Goal: Find specific fact: Find specific page/section

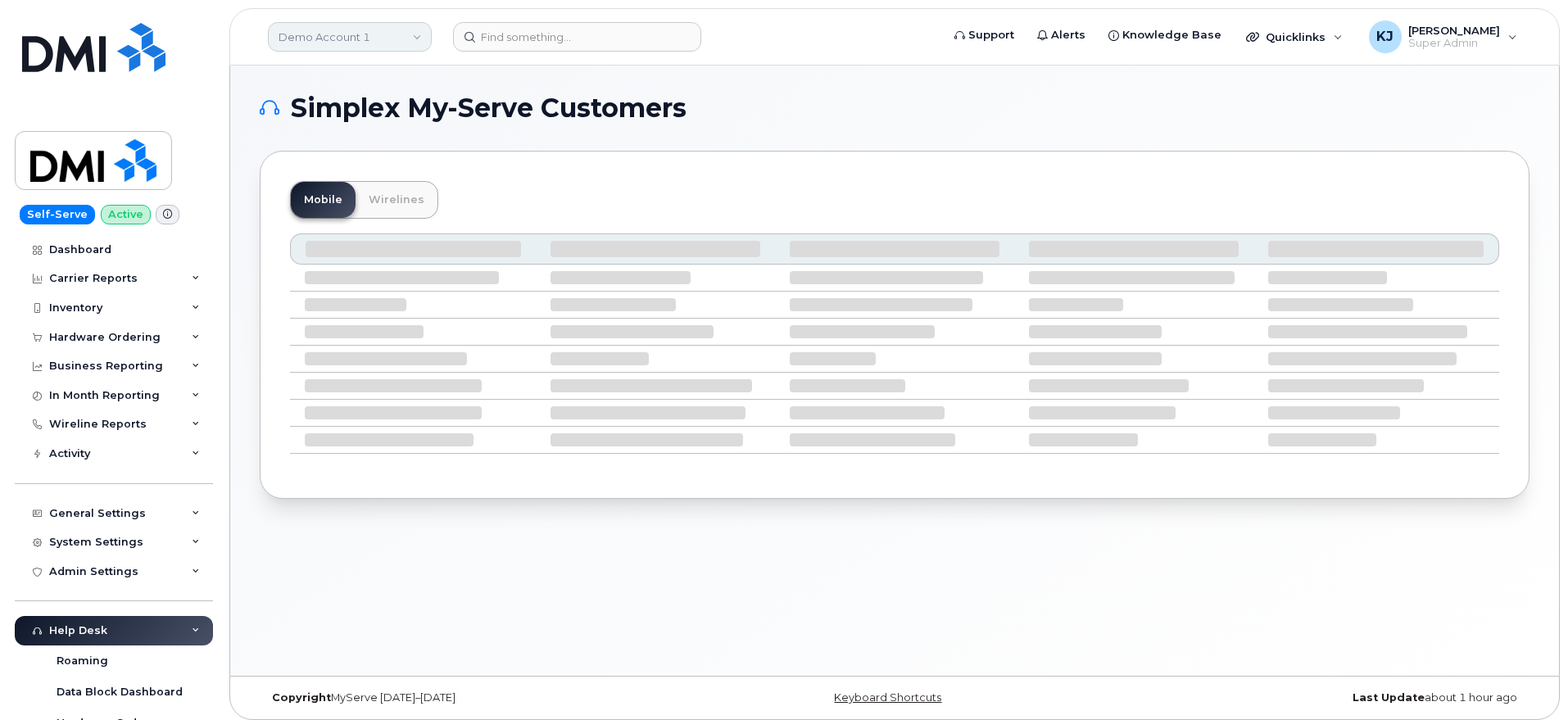
click at [349, 32] on link "Demo Account 1" at bounding box center [350, 37] width 164 height 30
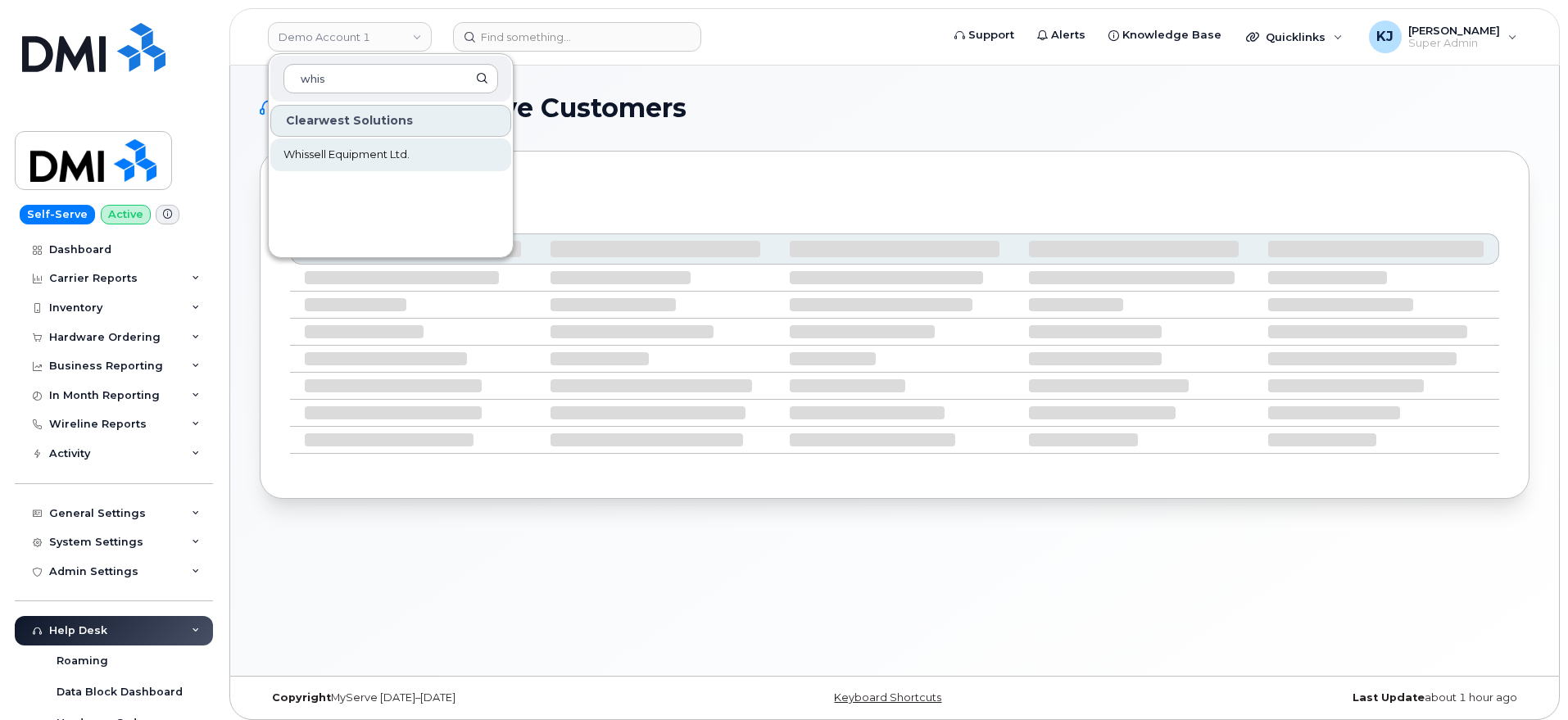
type input "whis"
click at [434, 155] on link "Whissell Equipment Ltd." at bounding box center [390, 155] width 241 height 32
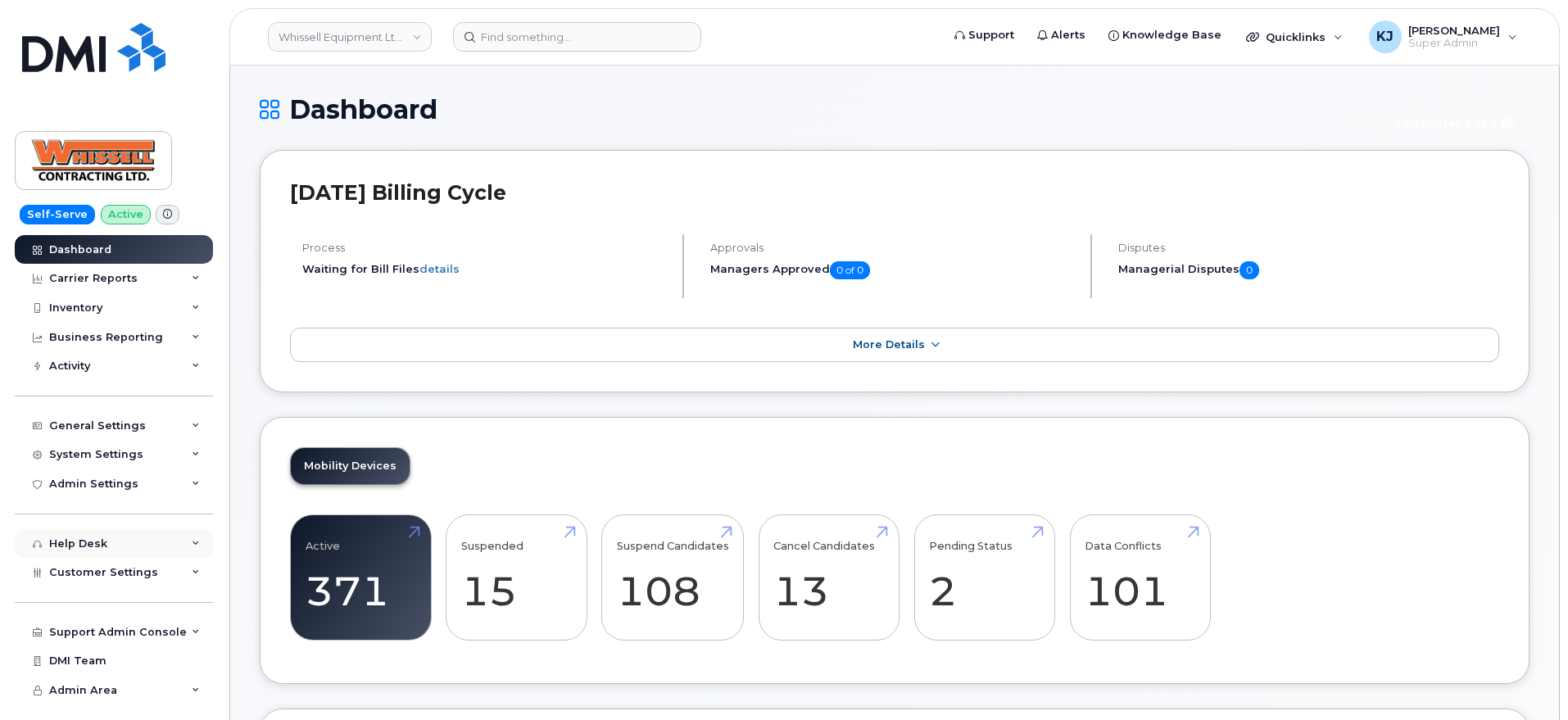
scroll to position [205, 0]
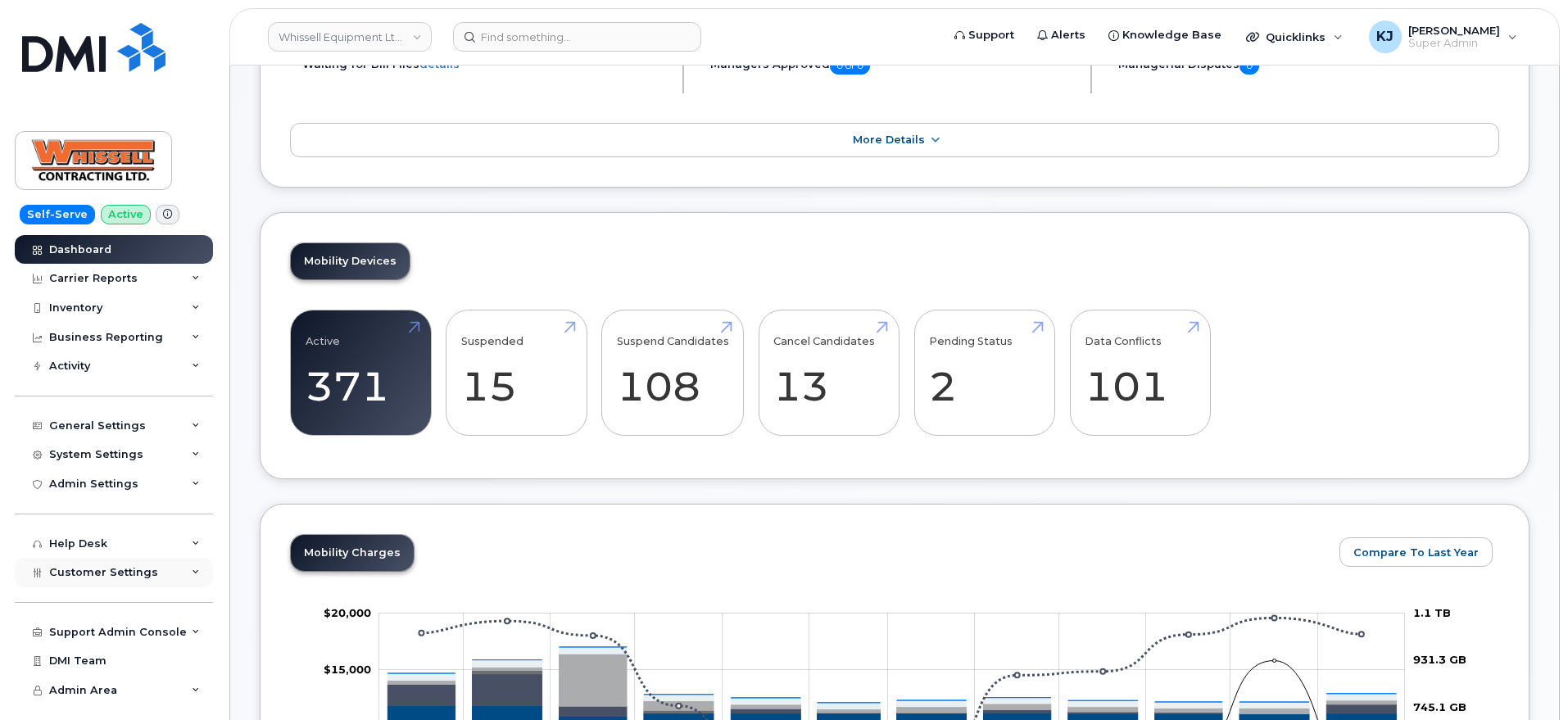
click at [122, 583] on div "Customer Settings" at bounding box center [114, 573] width 198 height 30
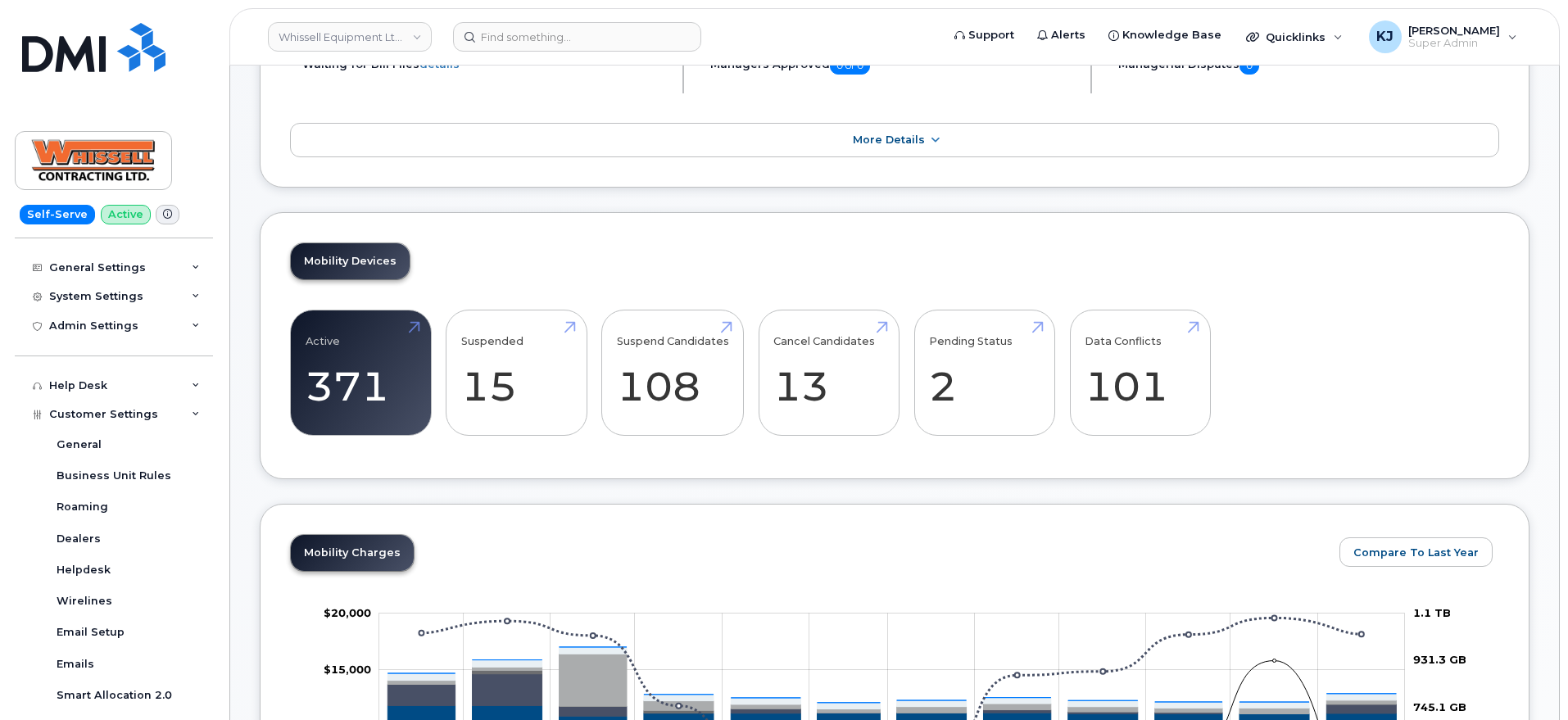
scroll to position [410, 0]
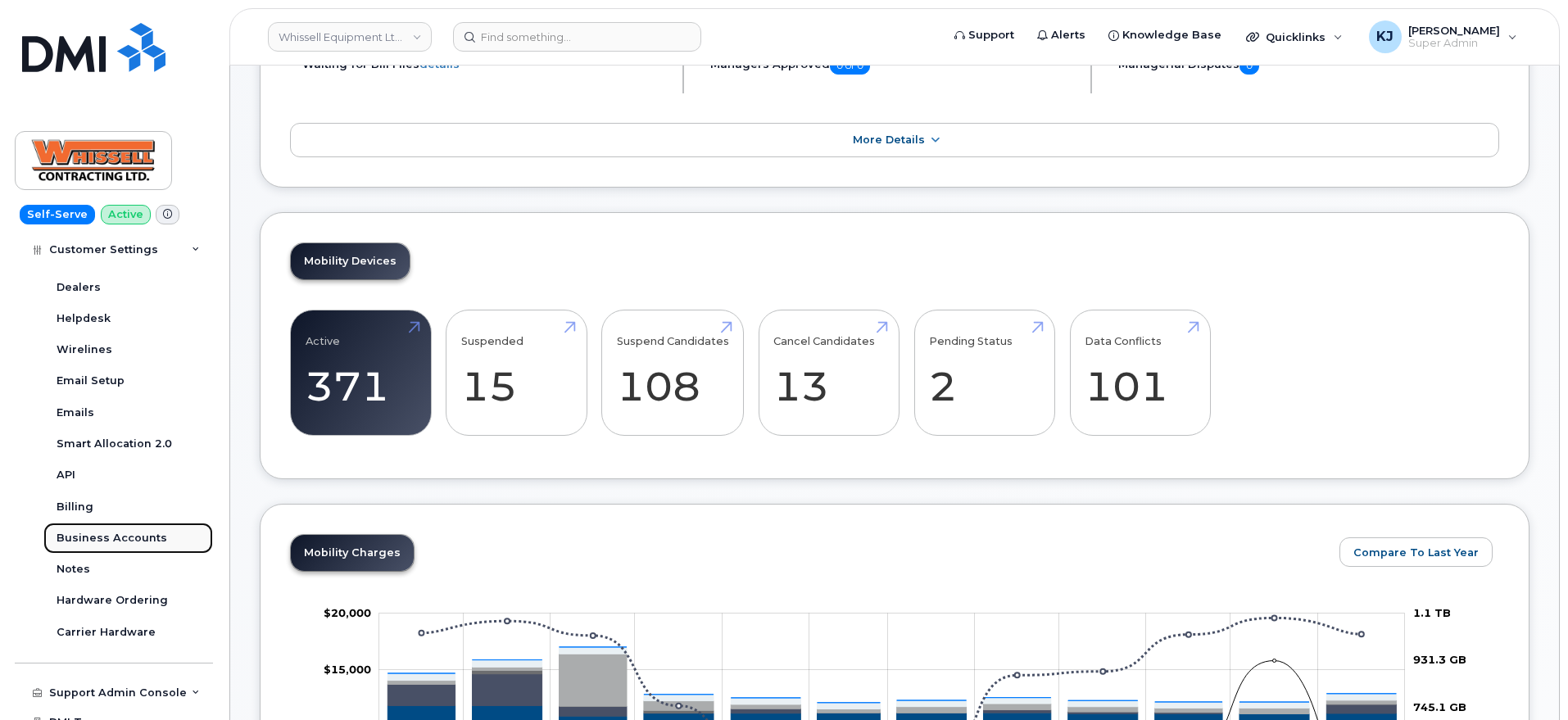
click at [111, 541] on div "Business Accounts" at bounding box center [112, 539] width 111 height 15
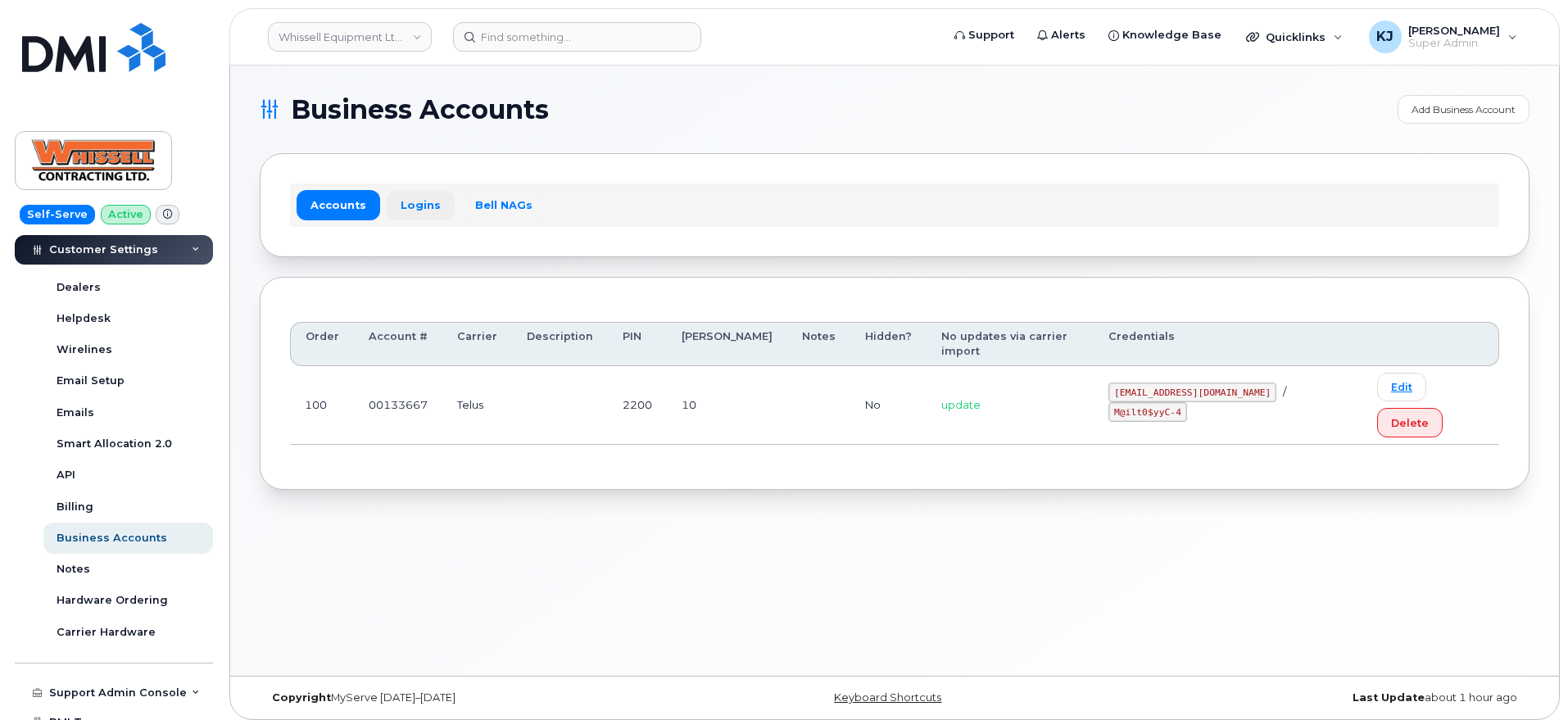
click at [397, 195] on link "Logins" at bounding box center [420, 205] width 68 height 30
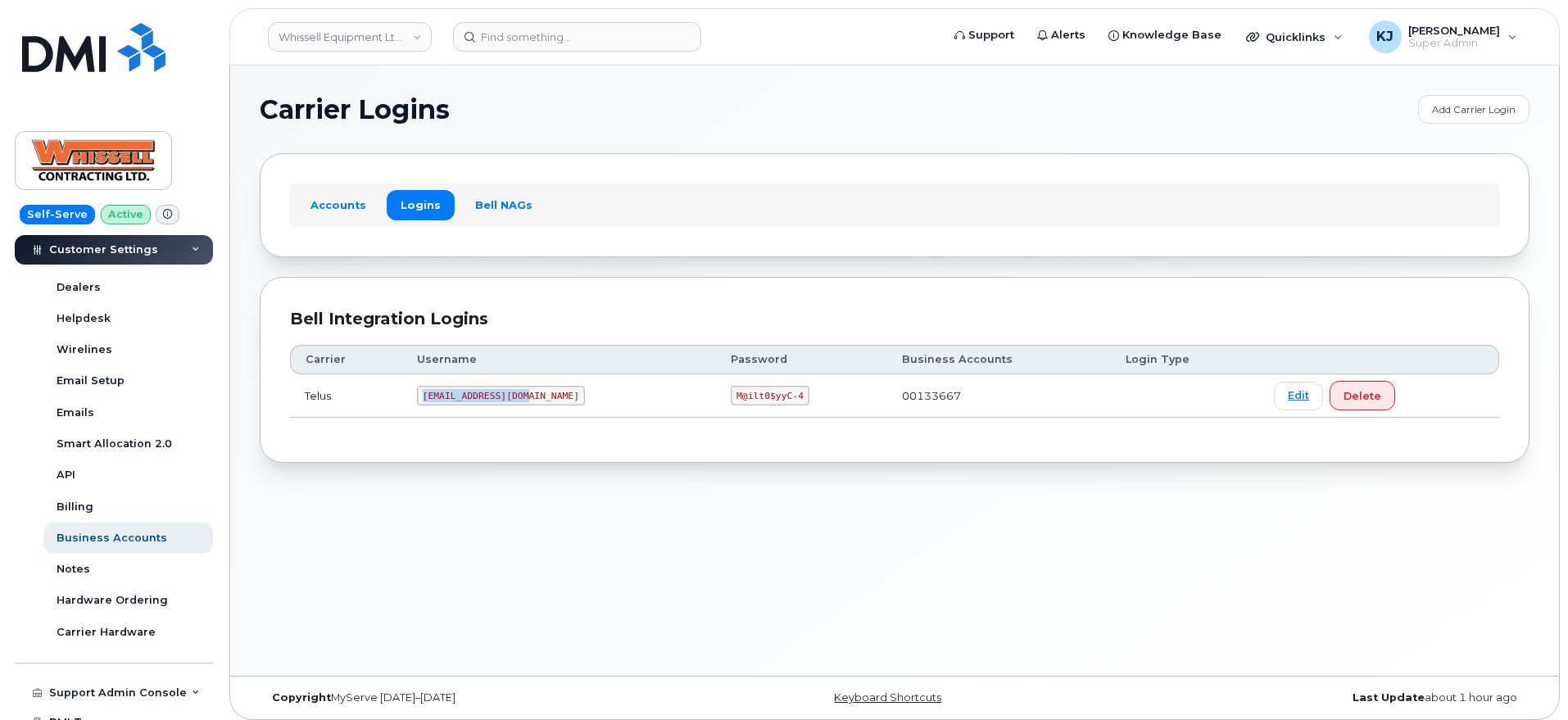
drag, startPoint x: 532, startPoint y: 397, endPoint x: 426, endPoint y: 397, distance: 106.0
click at [426, 397] on code "[EMAIL_ADDRESS][DOMAIN_NAME]" at bounding box center [501, 395] width 168 height 19
copy code "[EMAIL_ADDRESS][DOMAIN_NAME]"
drag, startPoint x: 677, startPoint y: 393, endPoint x: 740, endPoint y: 399, distance: 63.3
click at [740, 399] on code "M@ilt0$yyC-4" at bounding box center [770, 395] width 78 height 19
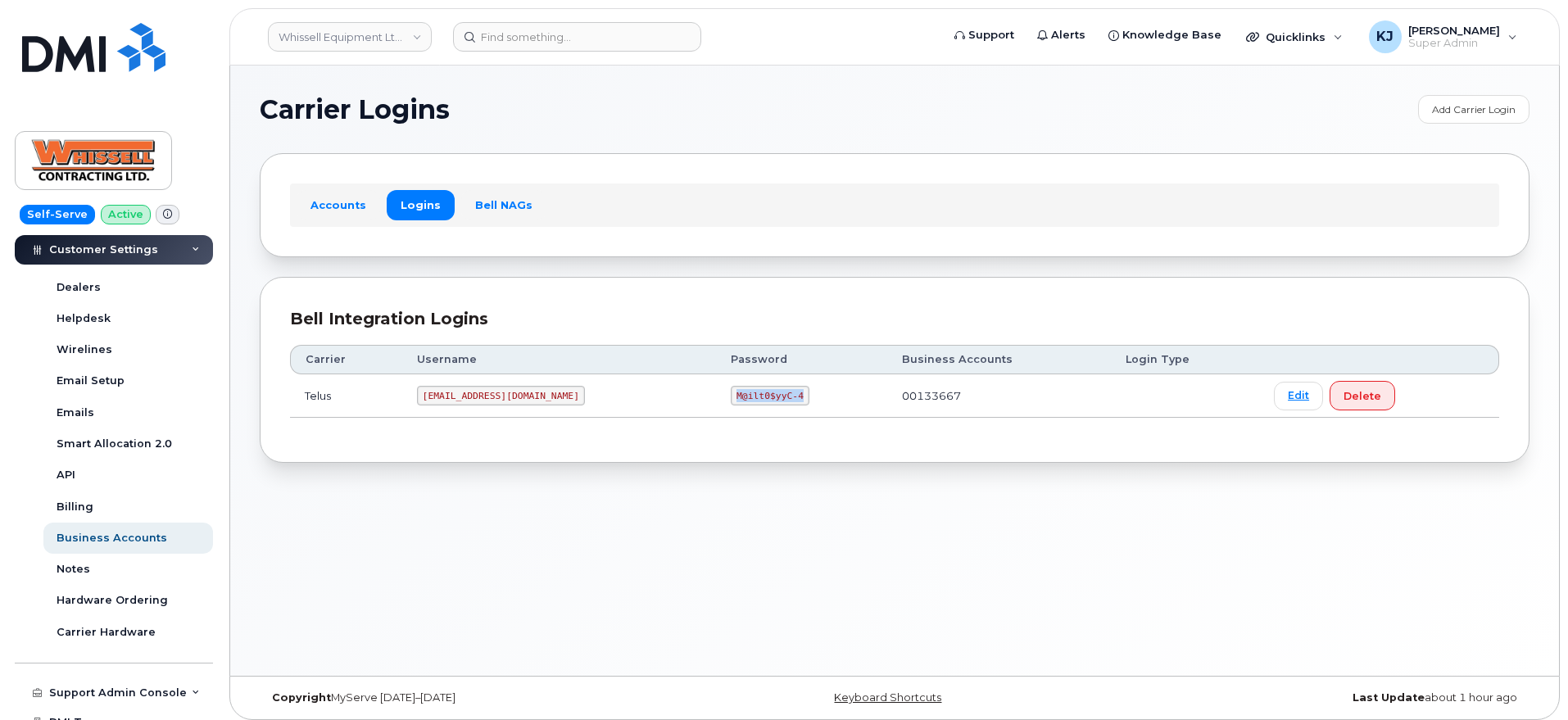
copy code "M@ilt0$yyC-4"
click at [344, 35] on link "Whissell Equipment Ltd." at bounding box center [350, 37] width 164 height 30
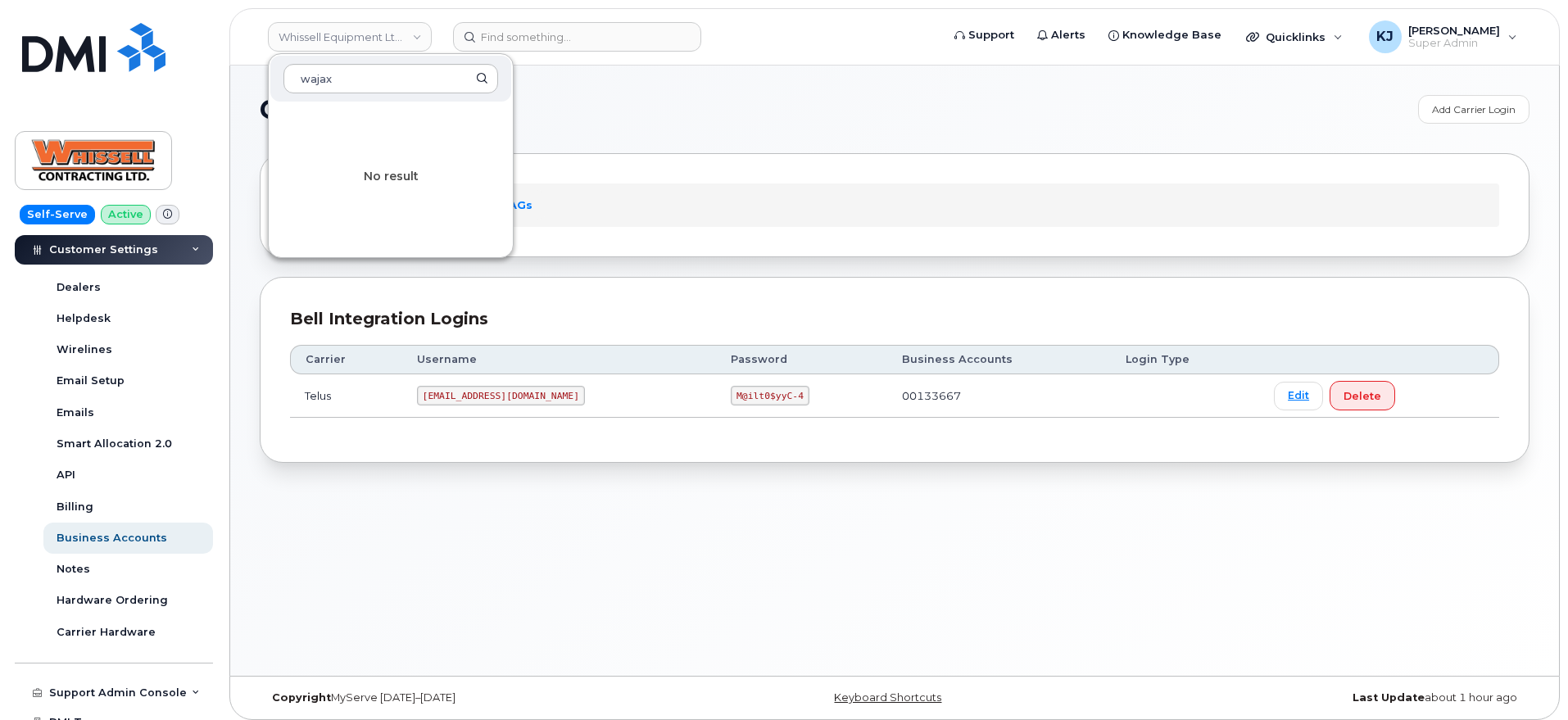
type input "wajax"
